Goal: Information Seeking & Learning: Learn about a topic

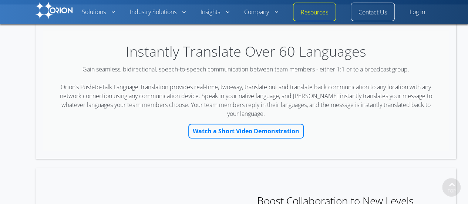
scroll to position [125, 0]
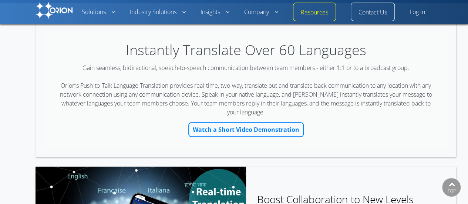
click at [283, 128] on link "Watch a Short Video Demonstration" at bounding box center [245, 129] width 115 height 15
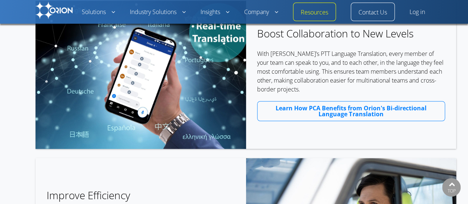
scroll to position [291, 0]
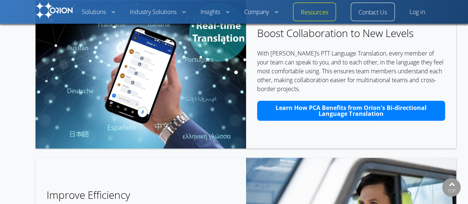
click at [278, 113] on span "Learn How PCA Benefits from Orion's Bi-directional Language Translation" at bounding box center [351, 111] width 180 height 12
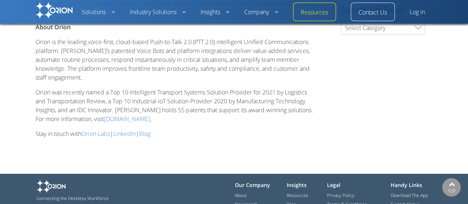
scroll to position [413, 0]
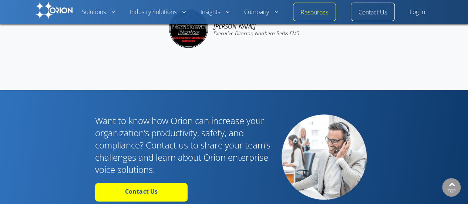
scroll to position [1881, 0]
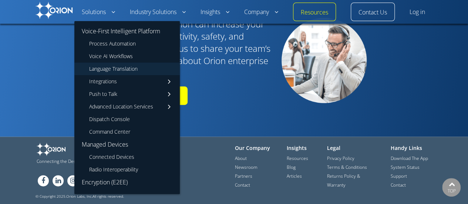
click at [132, 68] on link "Language Translation" at bounding box center [126, 69] width 105 height 13
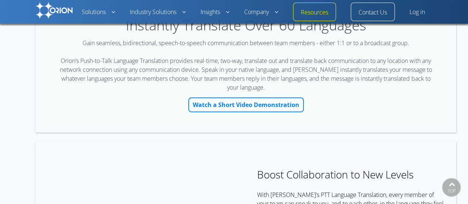
scroll to position [155, 0]
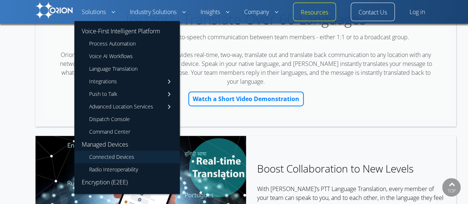
click at [119, 156] on link "Connected Devices" at bounding box center [126, 157] width 105 height 13
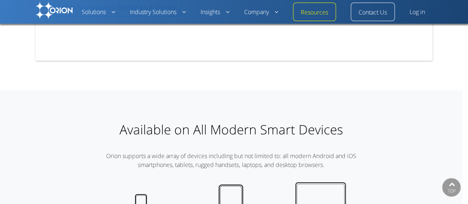
scroll to position [589, 0]
